Goal: Information Seeking & Learning: Find specific fact

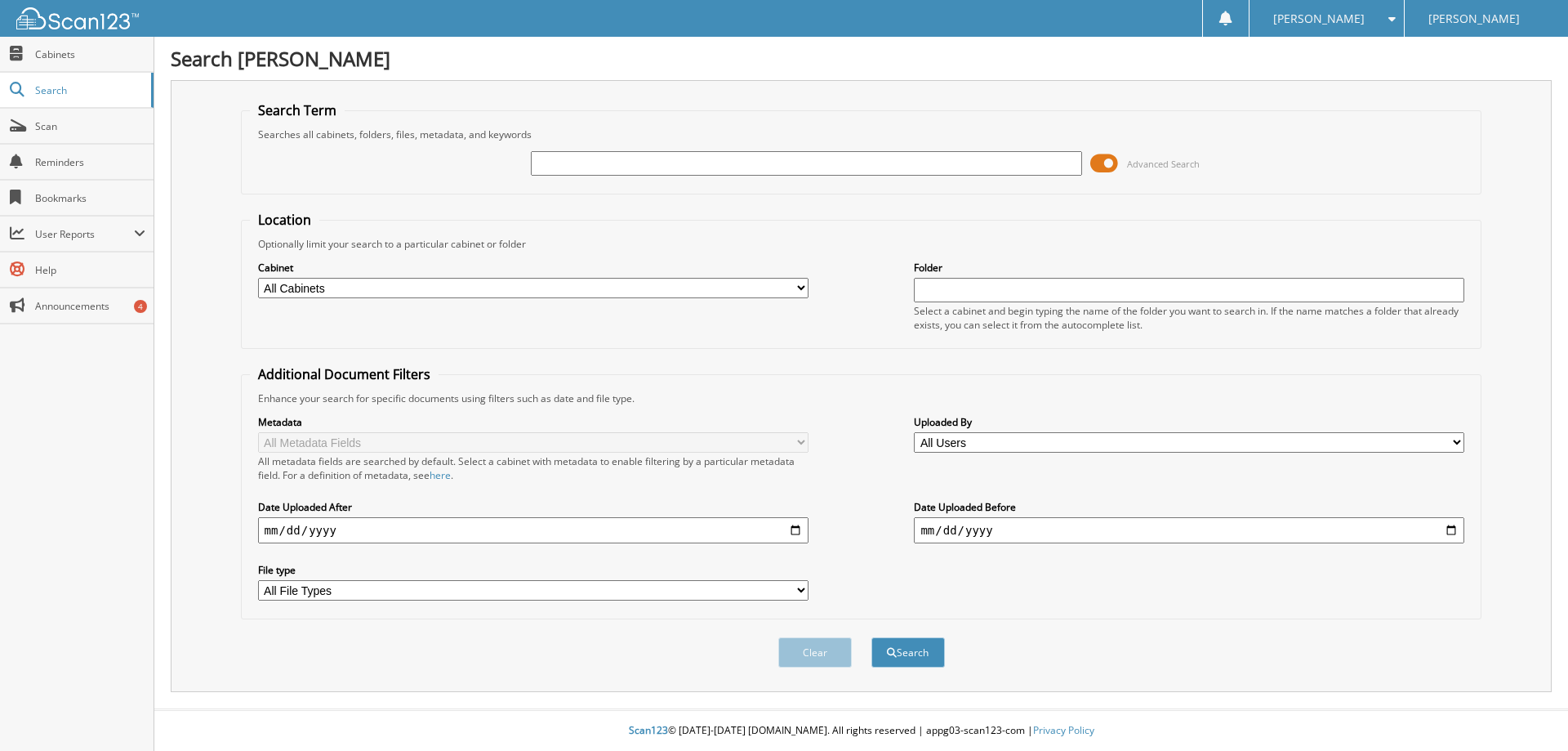
click at [549, 166] on input "text" at bounding box center [805, 162] width 550 height 24
type input "[PERSON_NAME]"
click at [871, 637] on button "Search" at bounding box center [908, 652] width 73 height 30
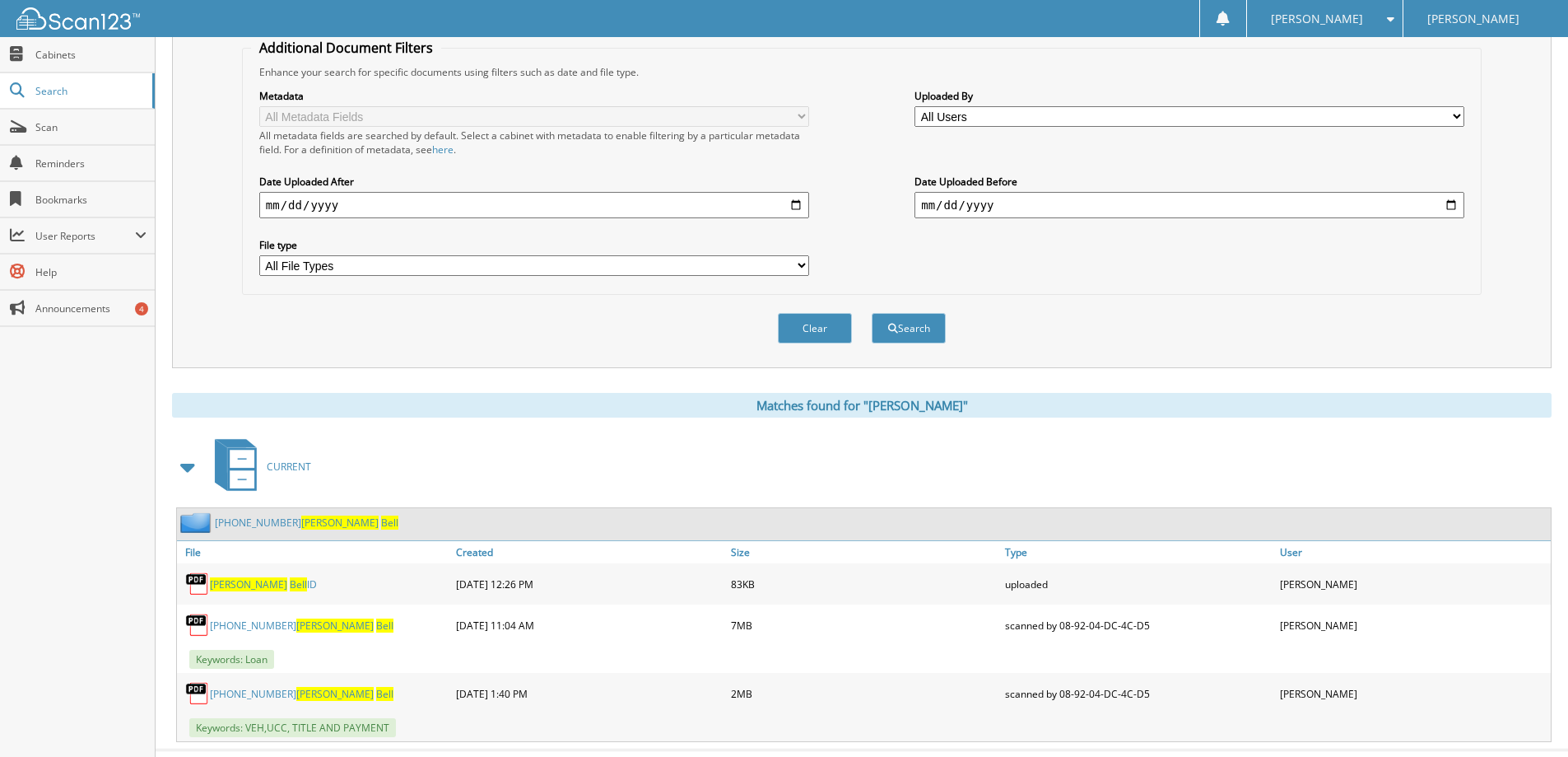
scroll to position [365, 0]
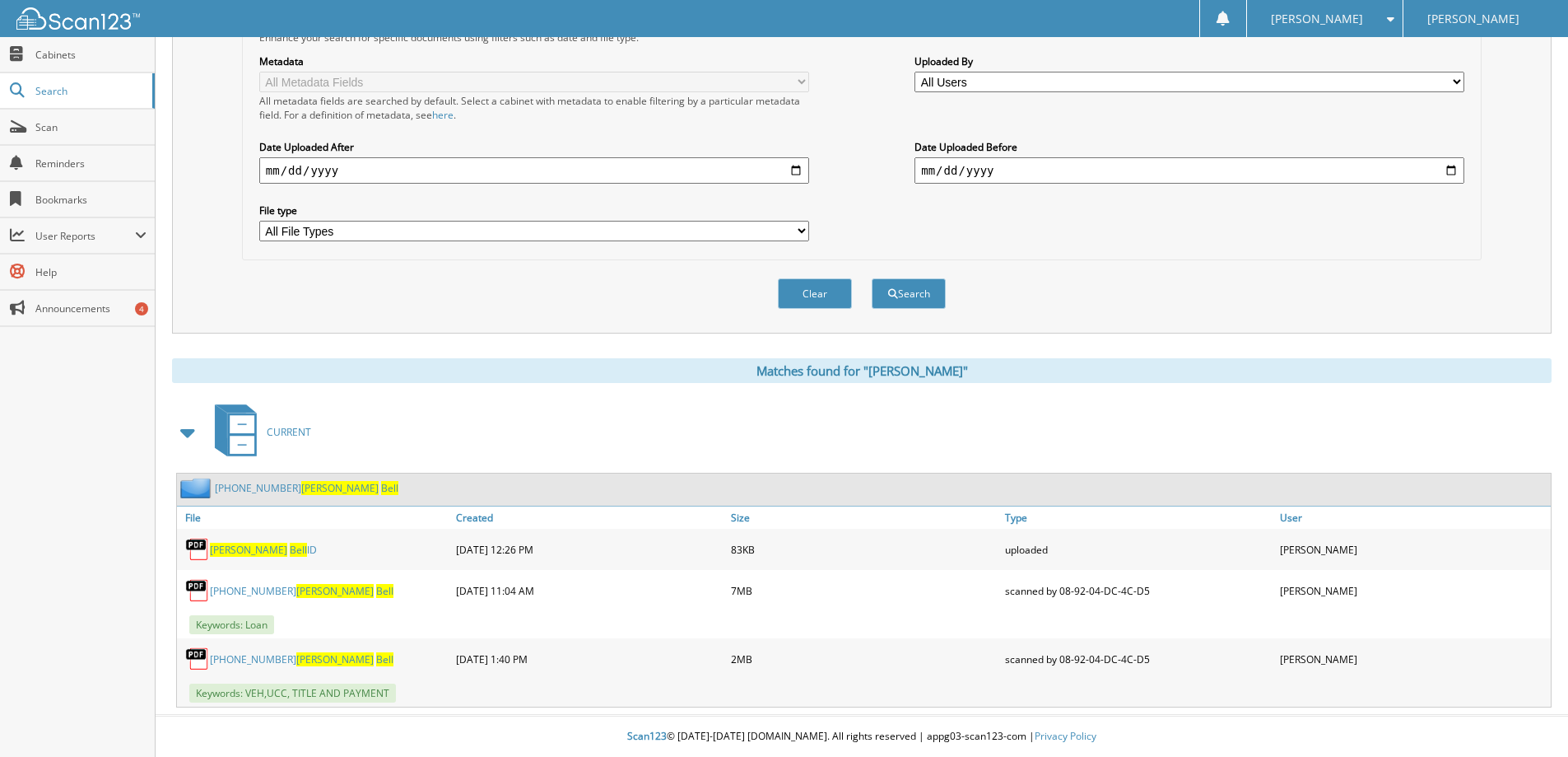
click at [233, 587] on link "15-149223-1 Lisa Bell" at bounding box center [302, 591] width 183 height 14
